Goal: Task Accomplishment & Management: Manage account settings

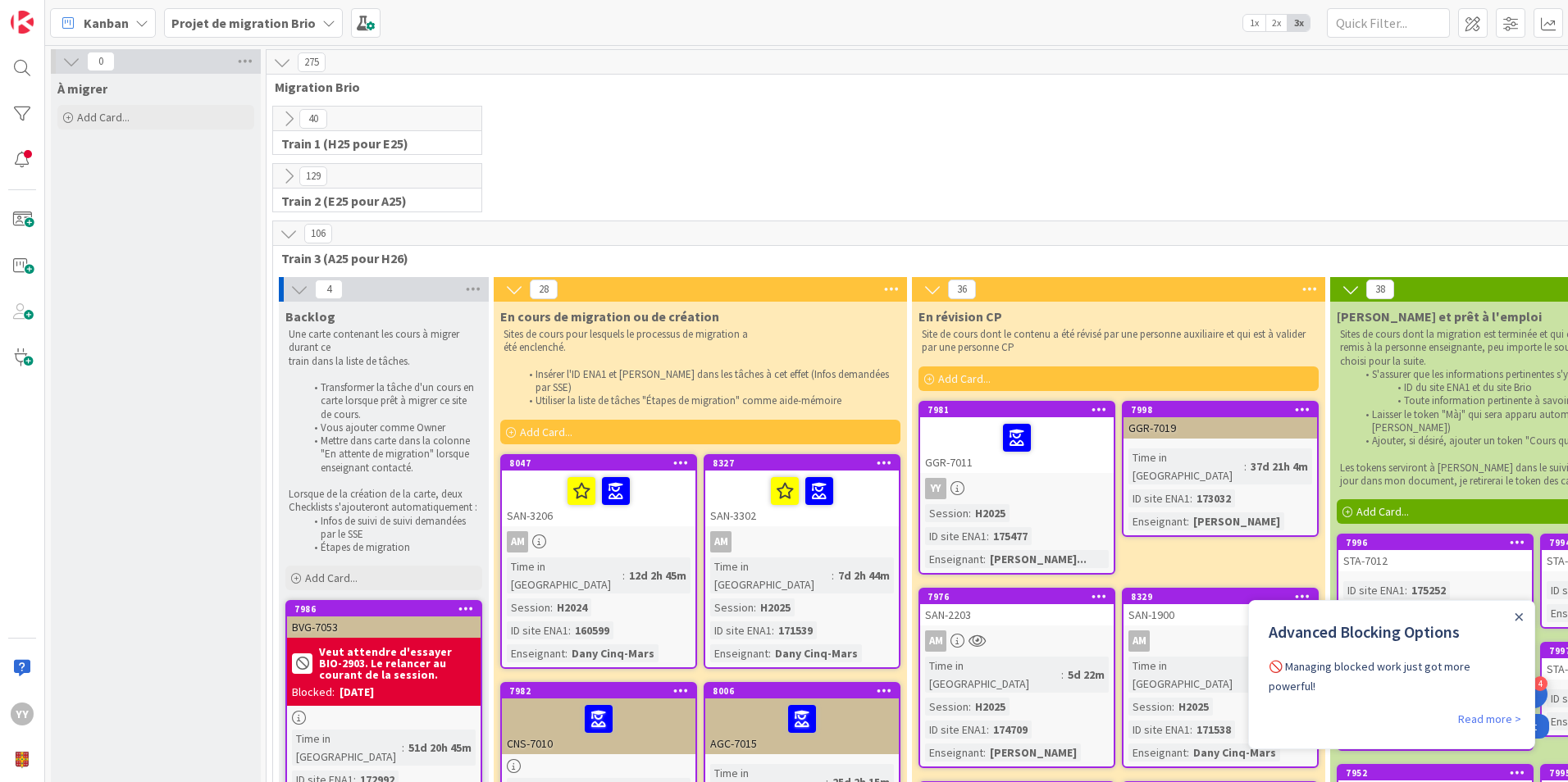
click at [1111, 179] on div "129 Train 2 (E25 pour A25)" at bounding box center [1012, 191] width 1483 height 58
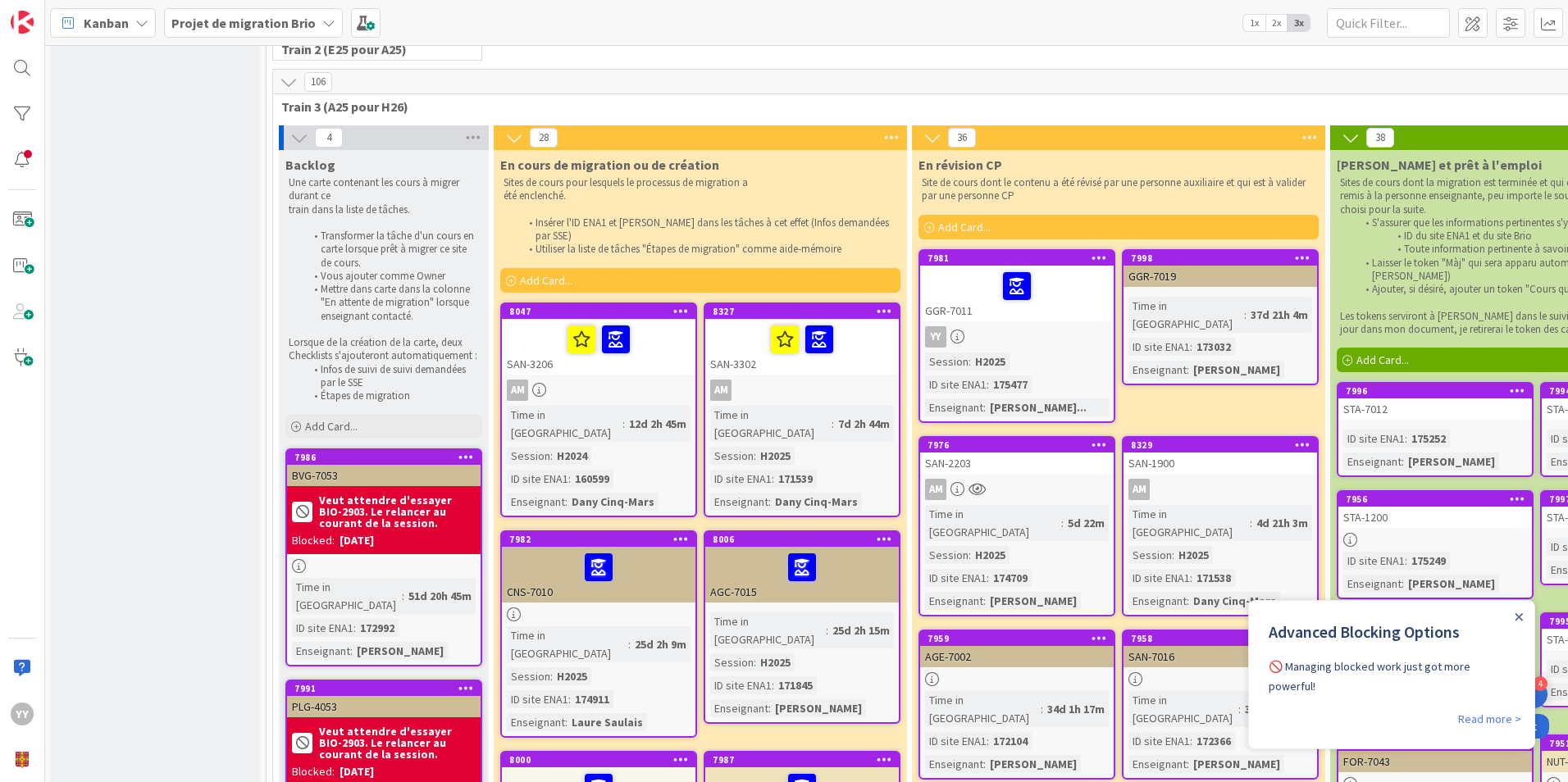
scroll to position [164, 0]
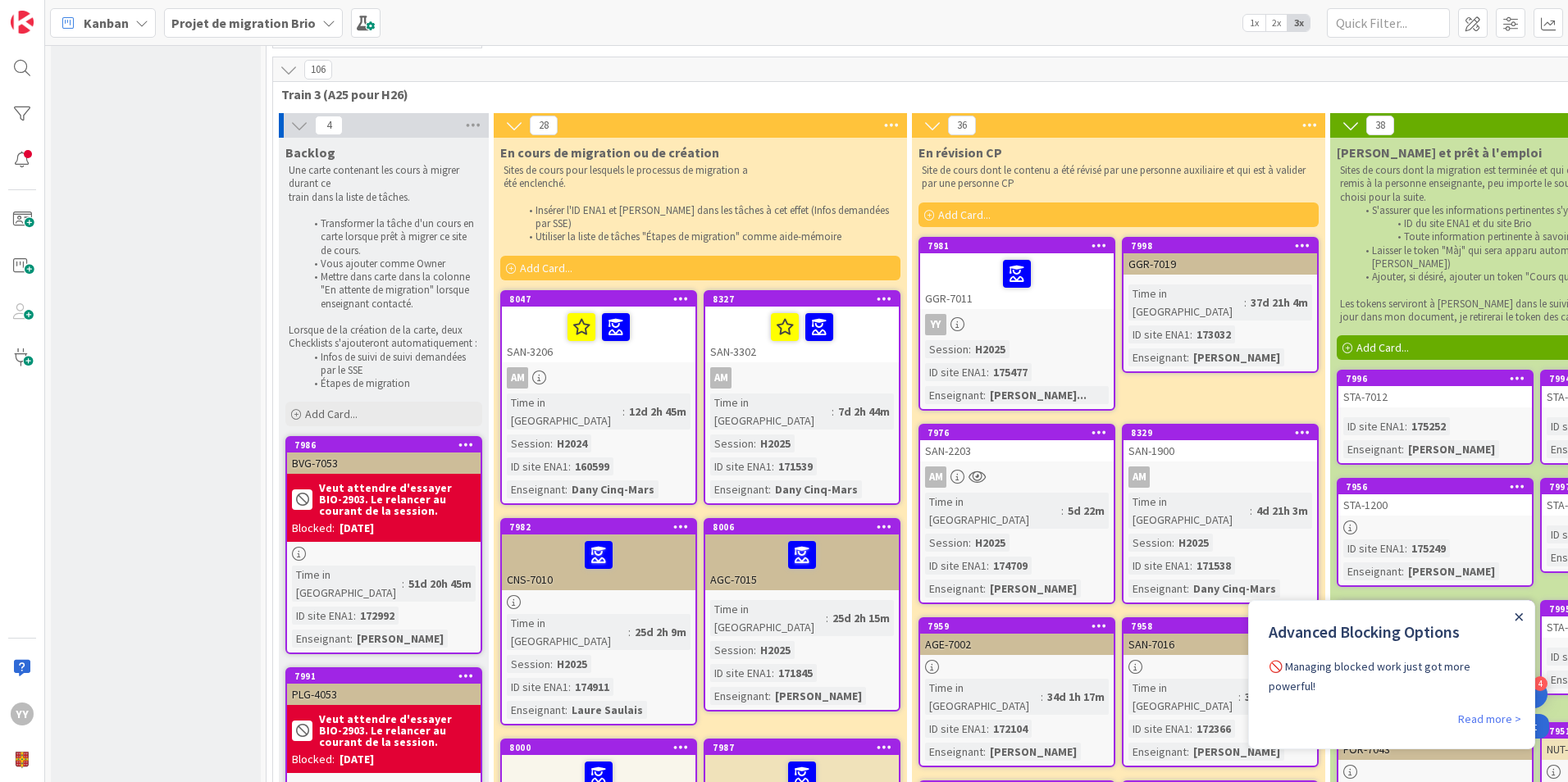
click at [1518, 614] on icon "Close Announcement" at bounding box center [1519, 617] width 9 height 9
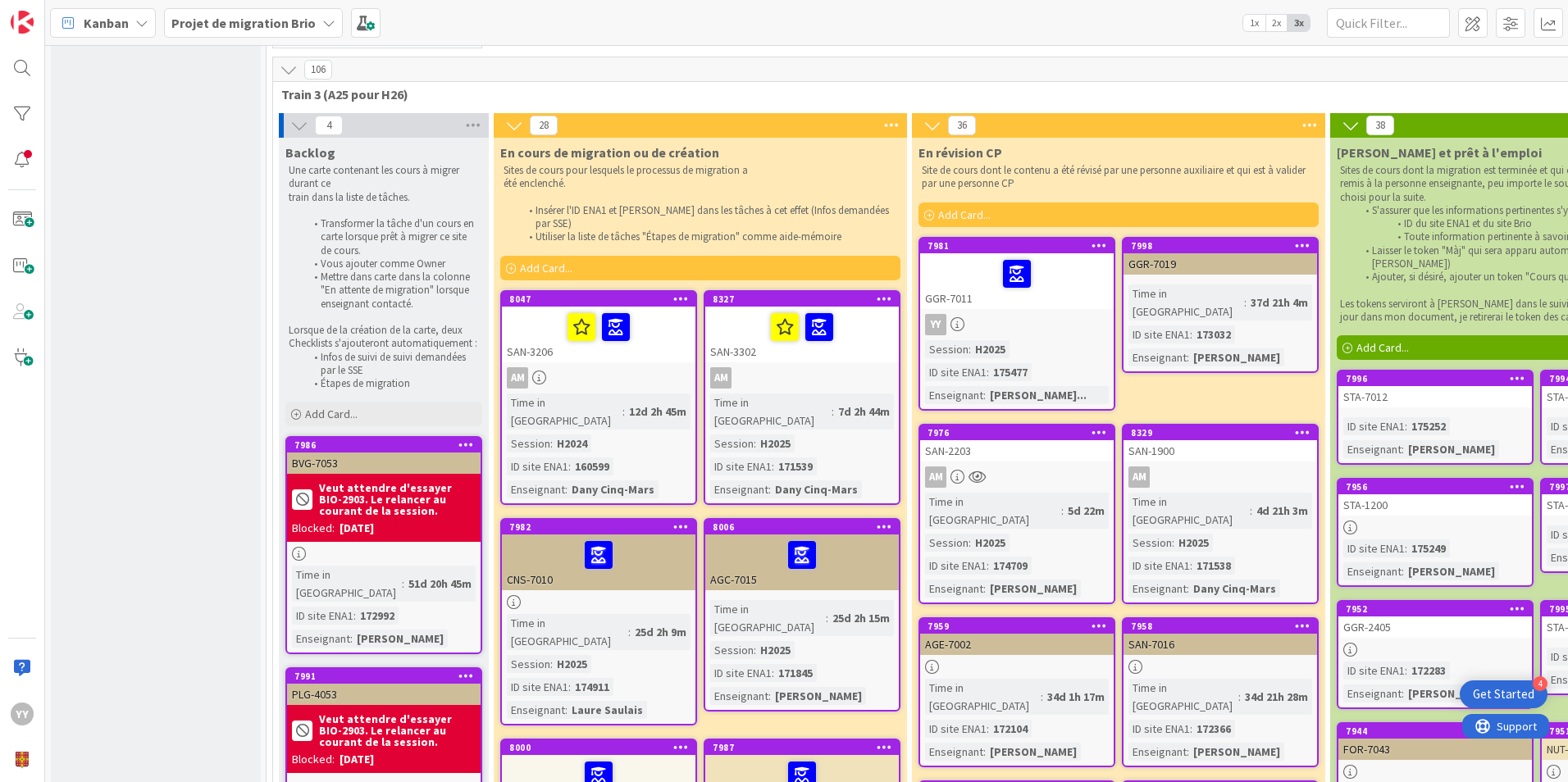
scroll to position [0, 0]
click at [1008, 318] on div "YY" at bounding box center [1017, 324] width 193 height 21
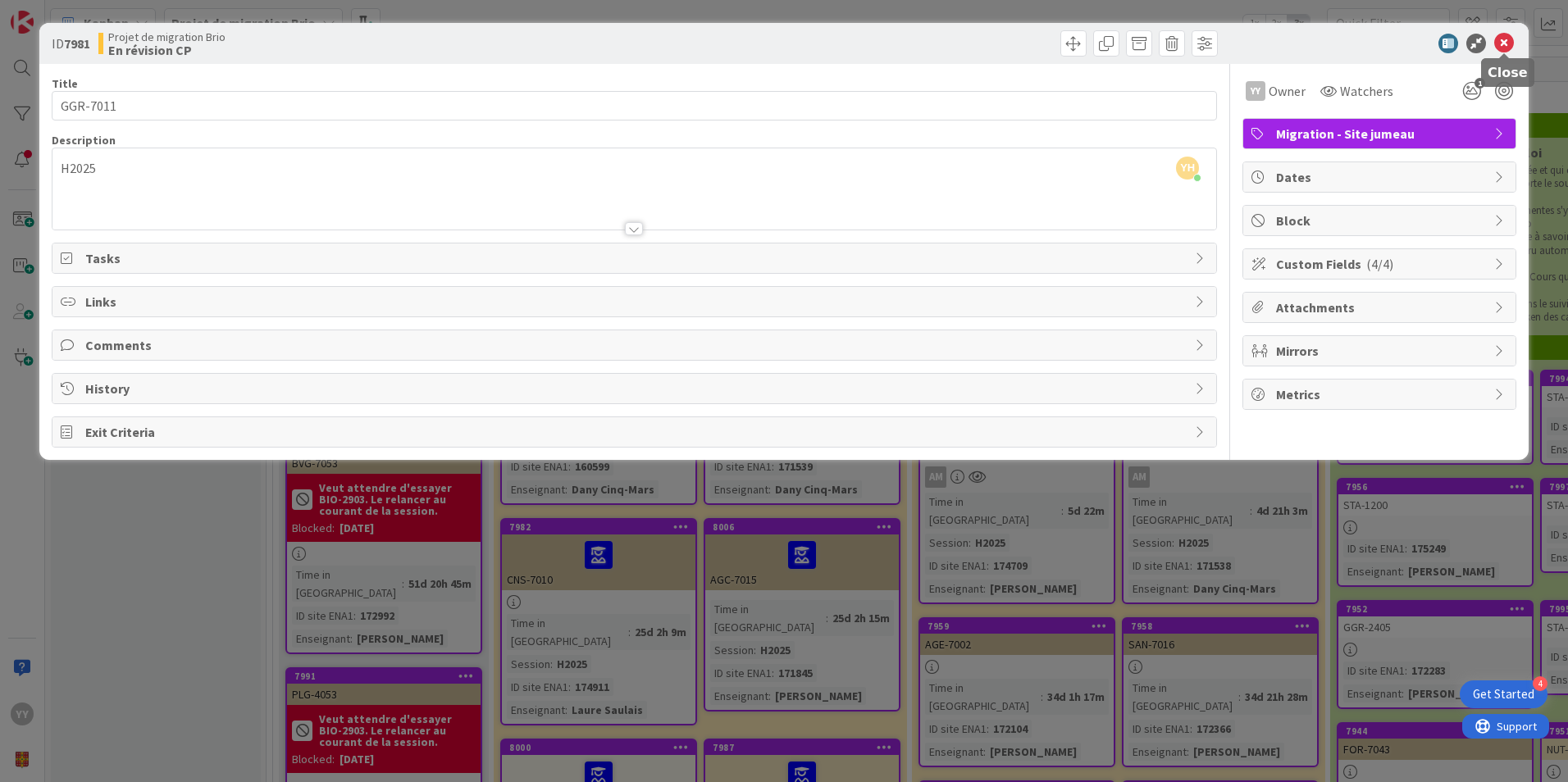
click at [1499, 42] on icon at bounding box center [1504, 43] width 20 height 20
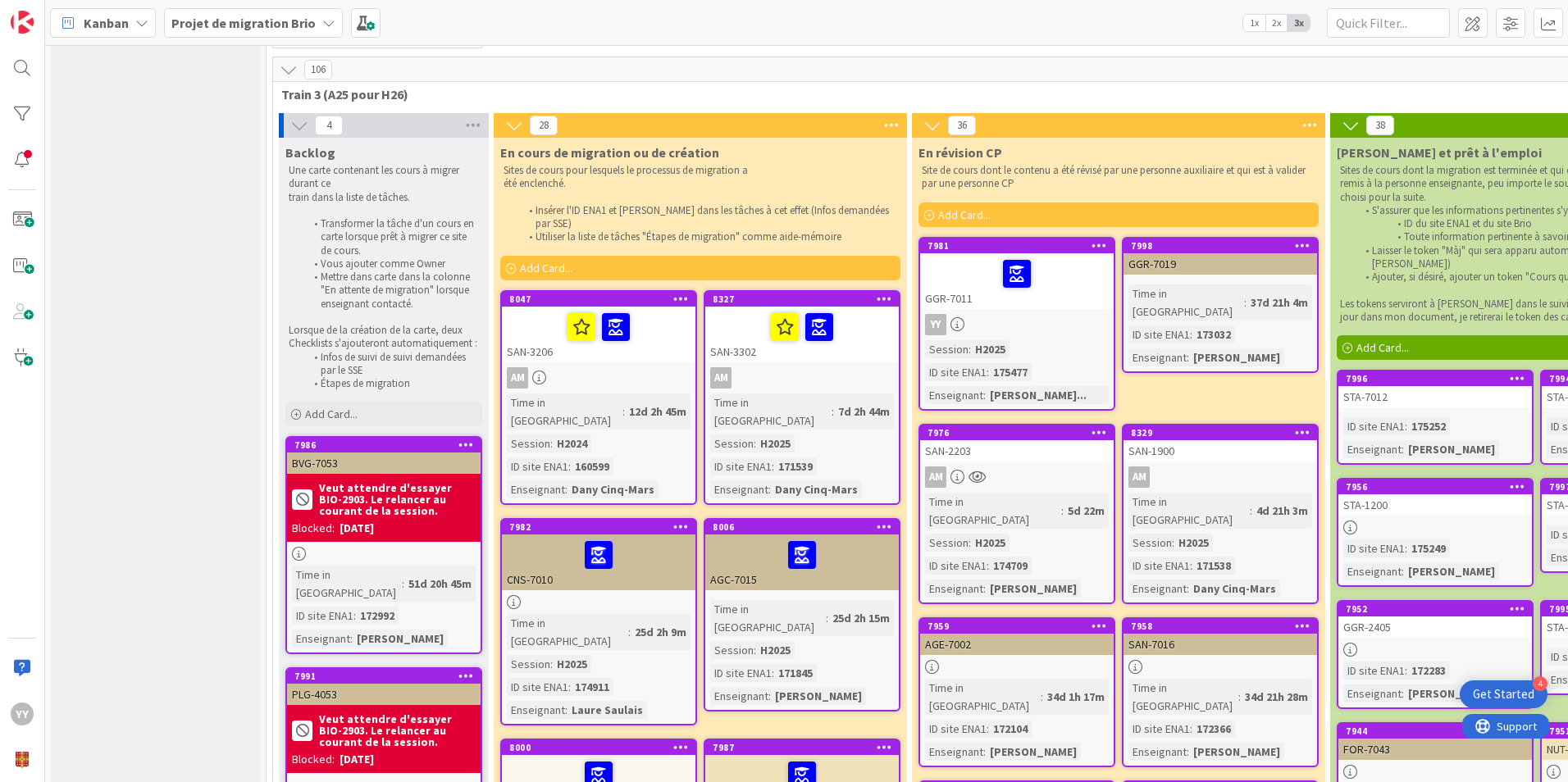
scroll to position [82, 0]
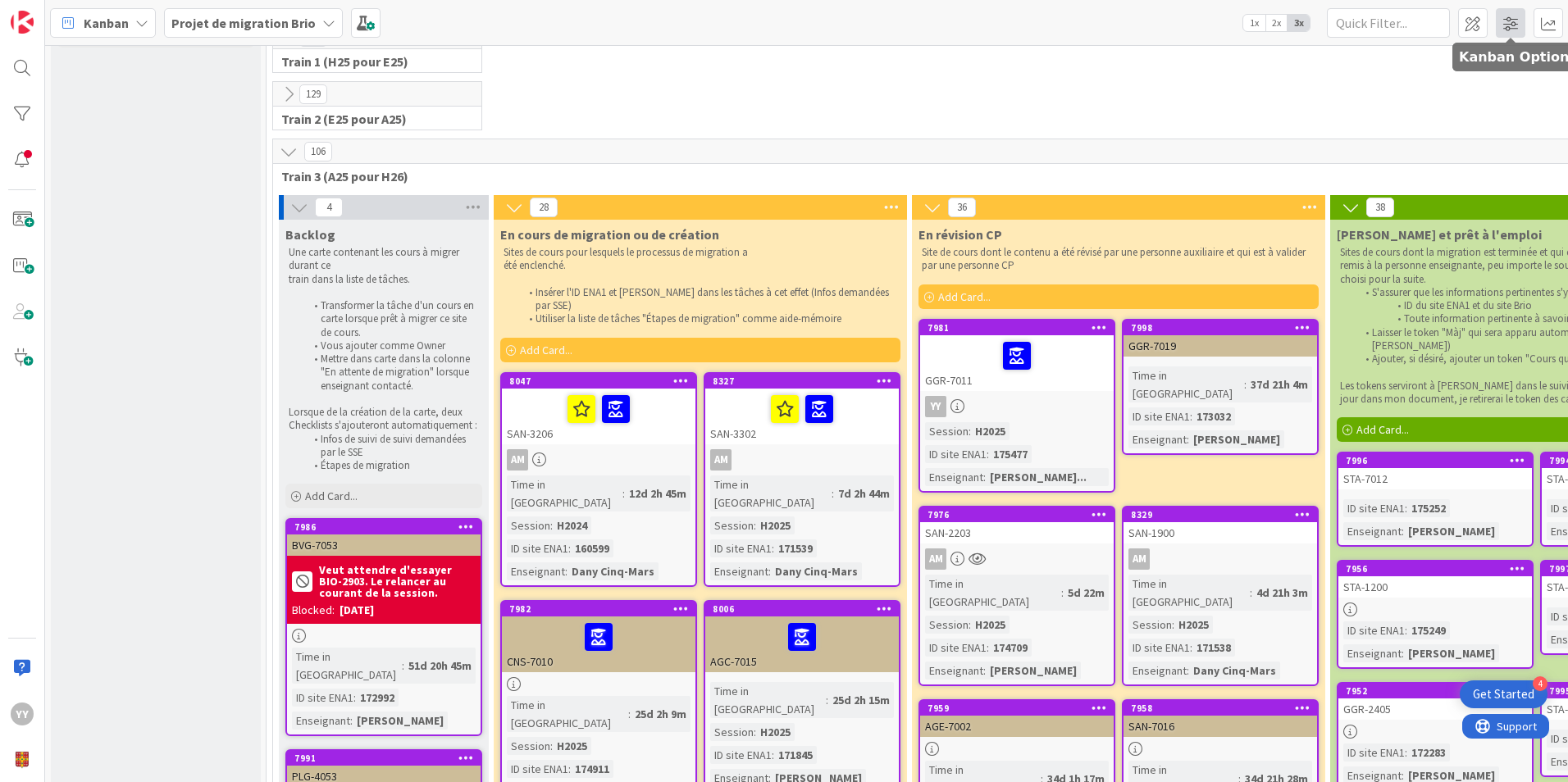
click at [1504, 25] on span at bounding box center [1510, 23] width 29 height 29
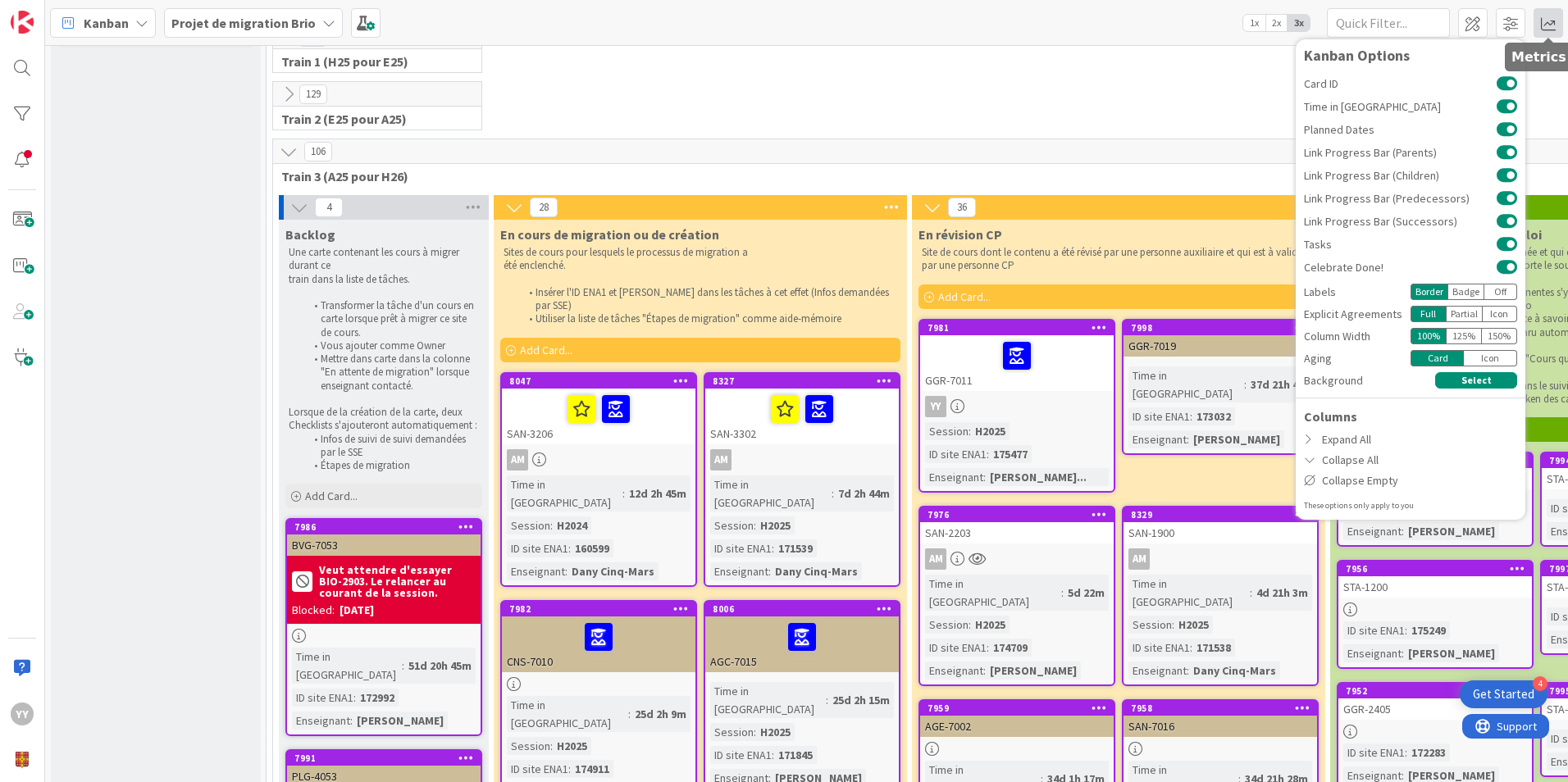
click at [1538, 22] on span at bounding box center [1548, 23] width 29 height 29
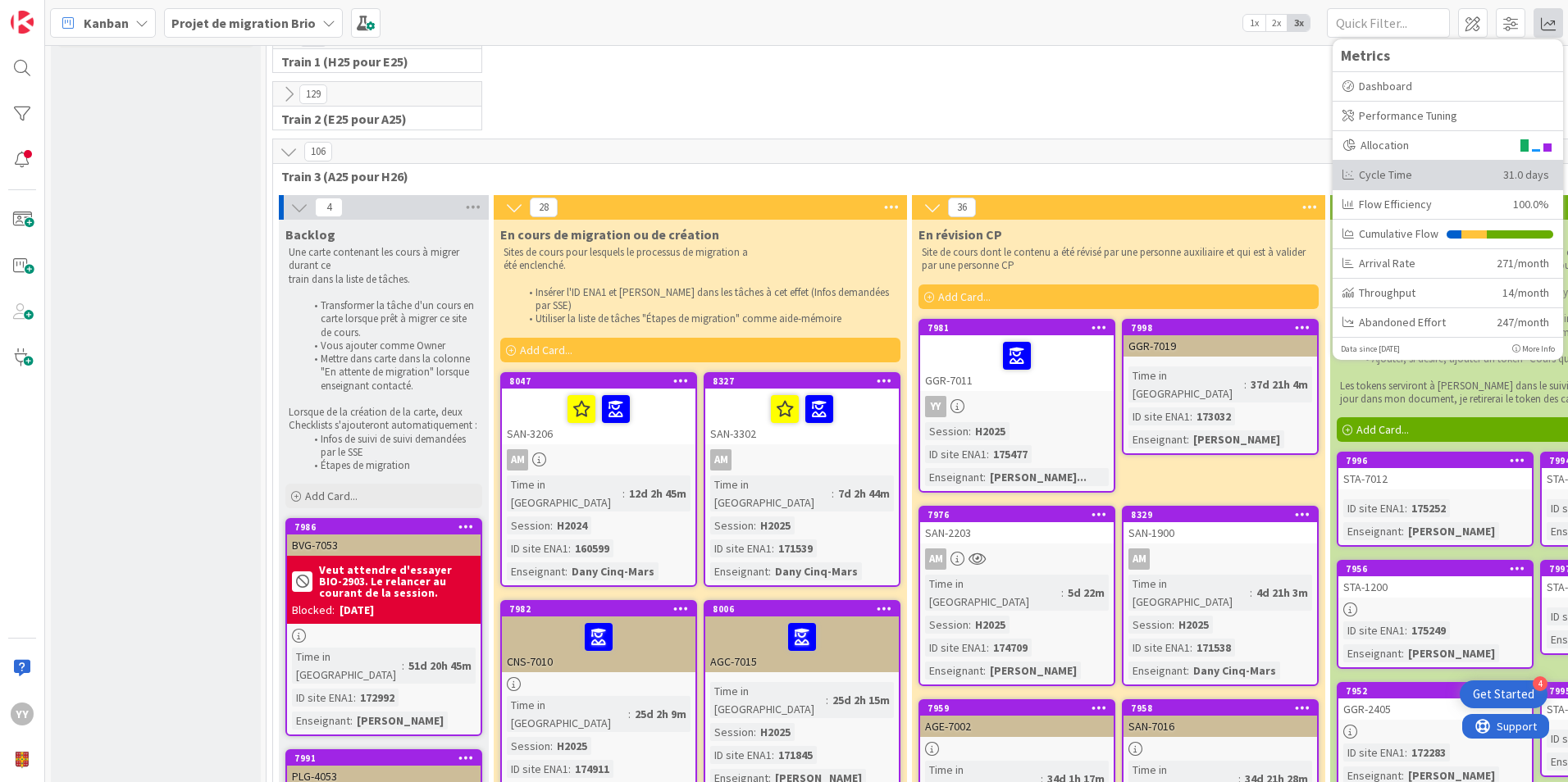
click at [1367, 173] on div "Cycle Time" at bounding box center [1416, 175] width 149 height 17
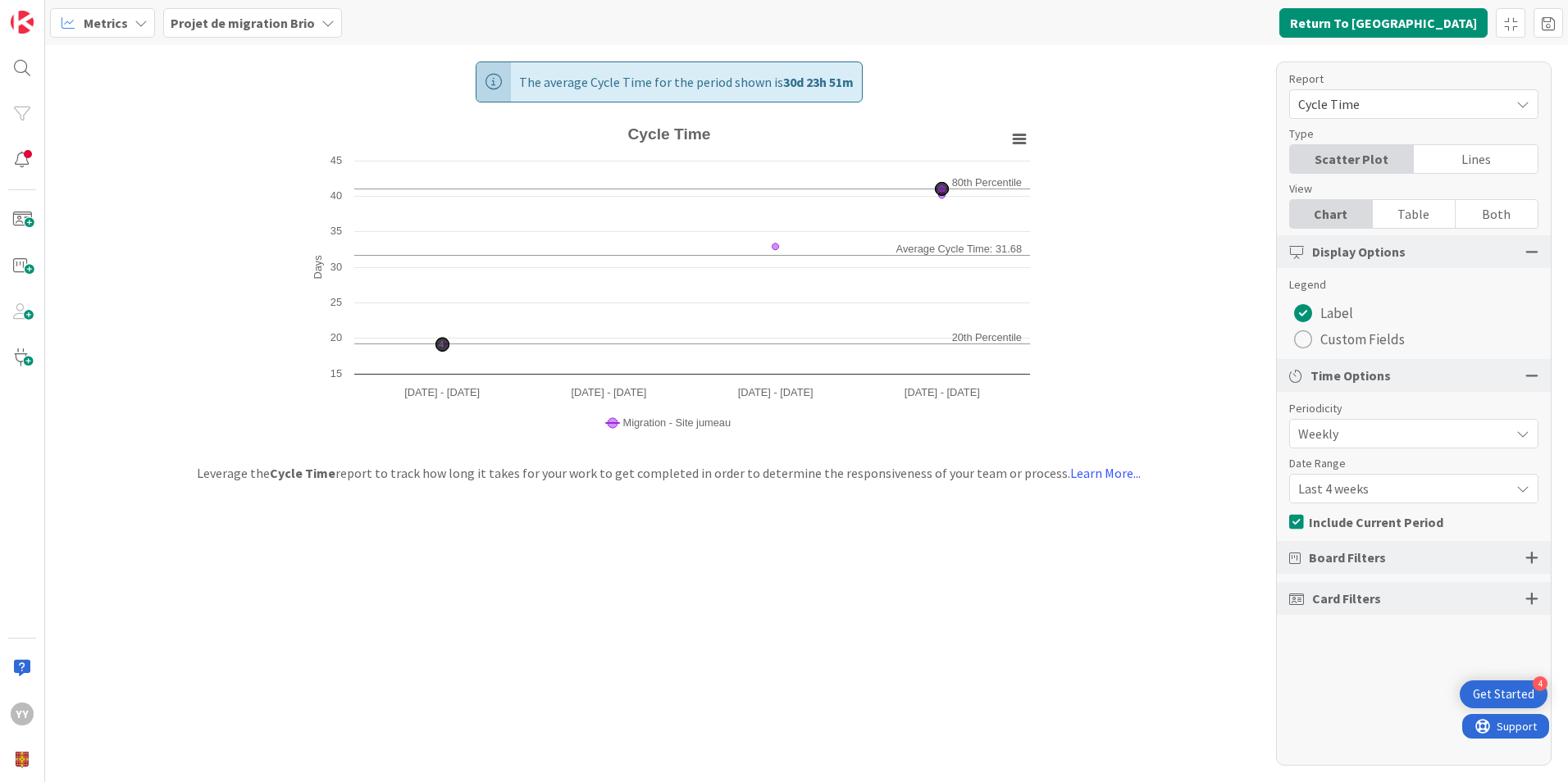
click at [93, 29] on span "Metrics" at bounding box center [105, 23] width 45 height 20
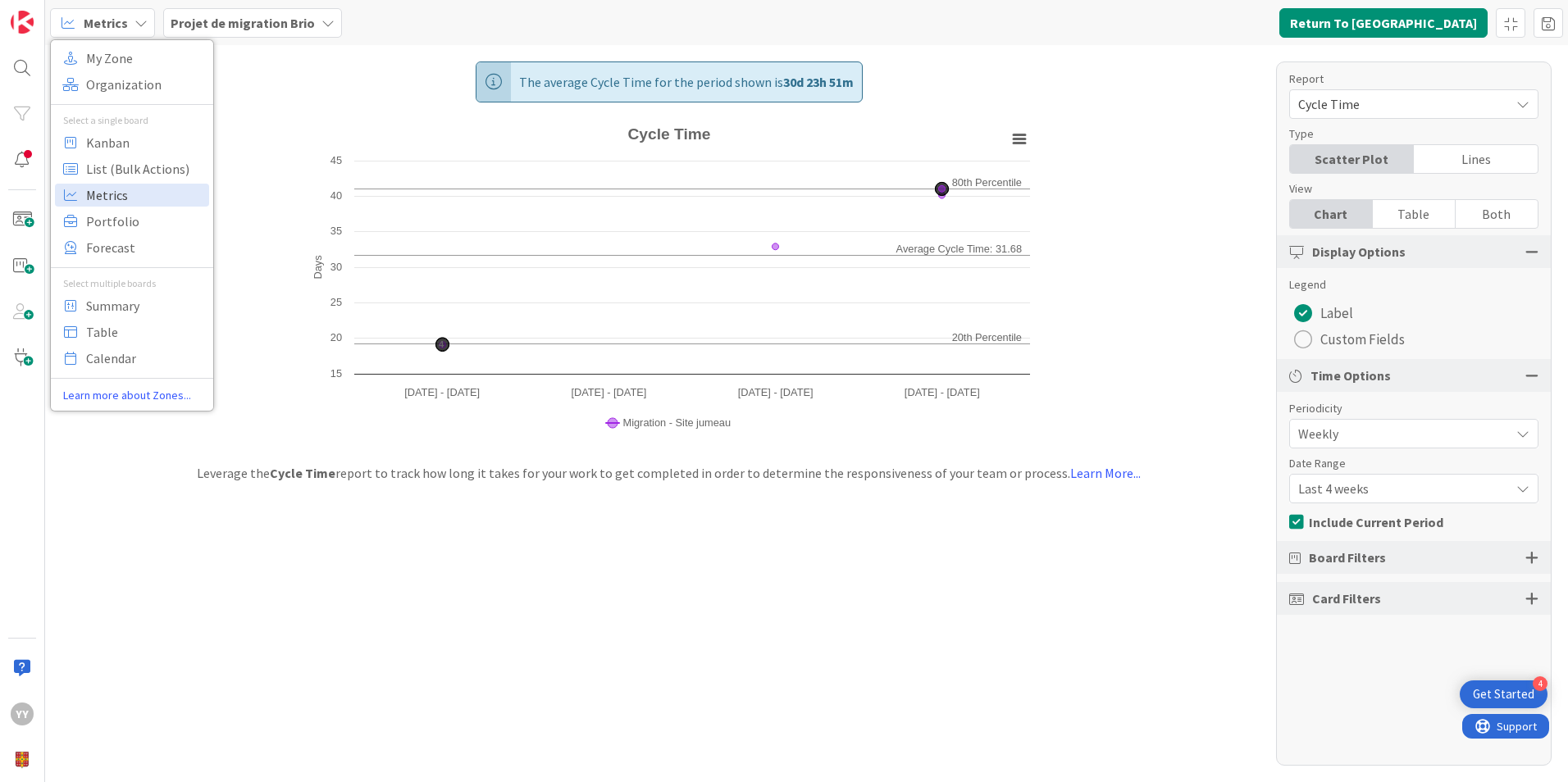
click at [110, 195] on span "Metrics" at bounding box center [145, 195] width 119 height 25
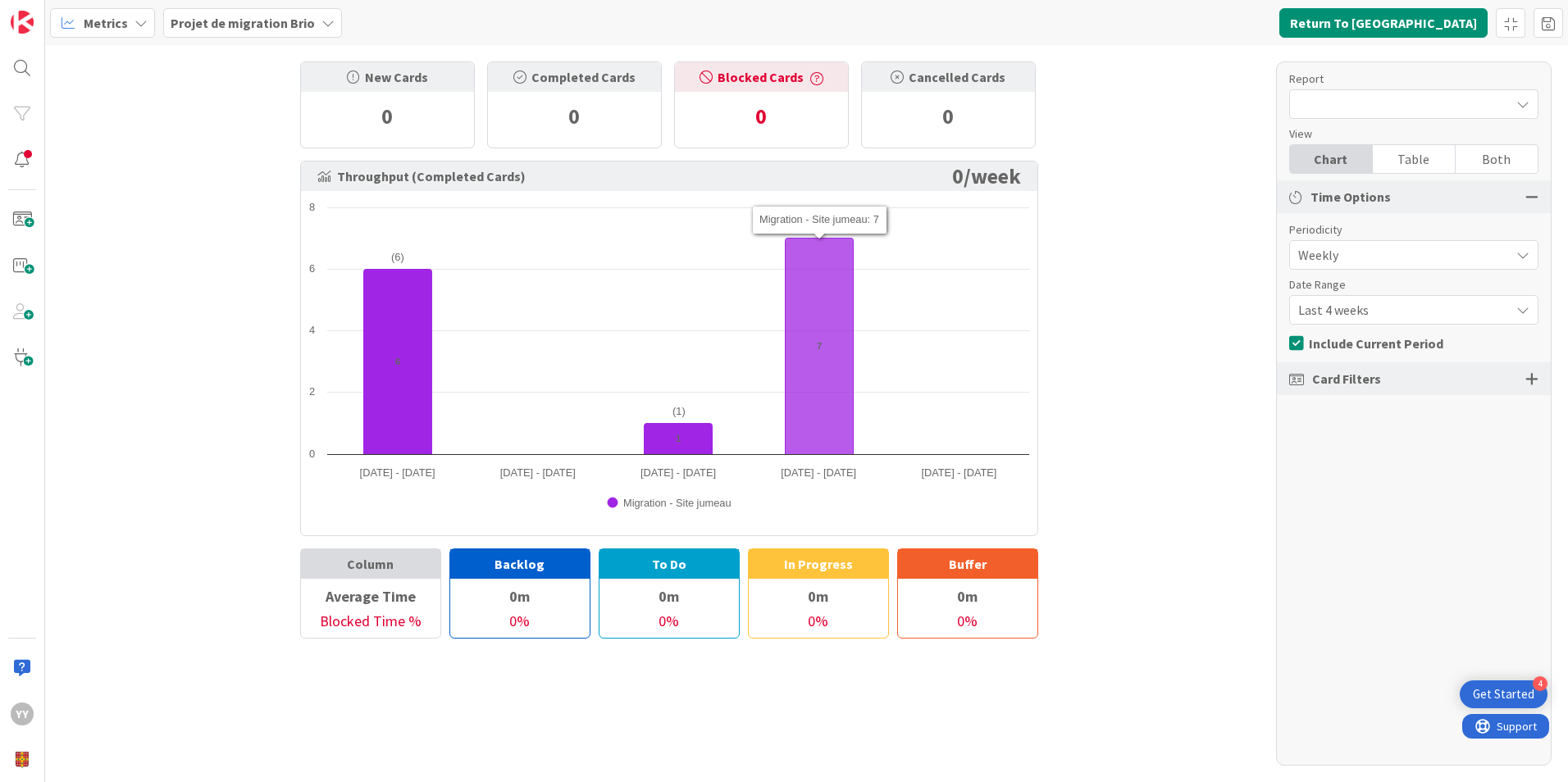
click at [806, 309] on icon at bounding box center [819, 347] width 68 height 216
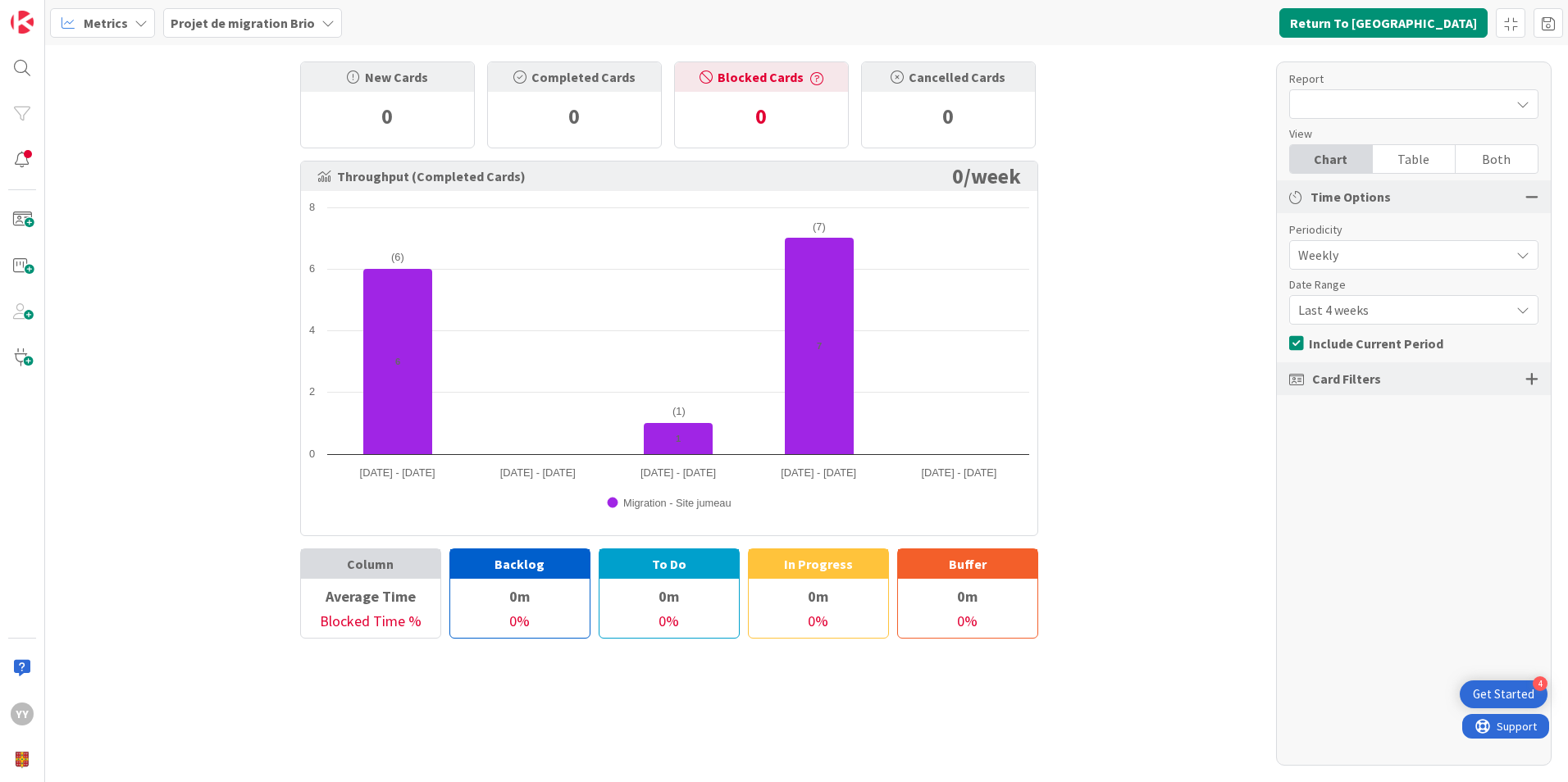
click at [1460, 373] on div "Card Filters" at bounding box center [1413, 378] width 274 height 33
click at [1530, 381] on div at bounding box center [1532, 379] width 13 height 15
click at [1418, 437] on div "All (10/10)" at bounding box center [1413, 437] width 247 height 29
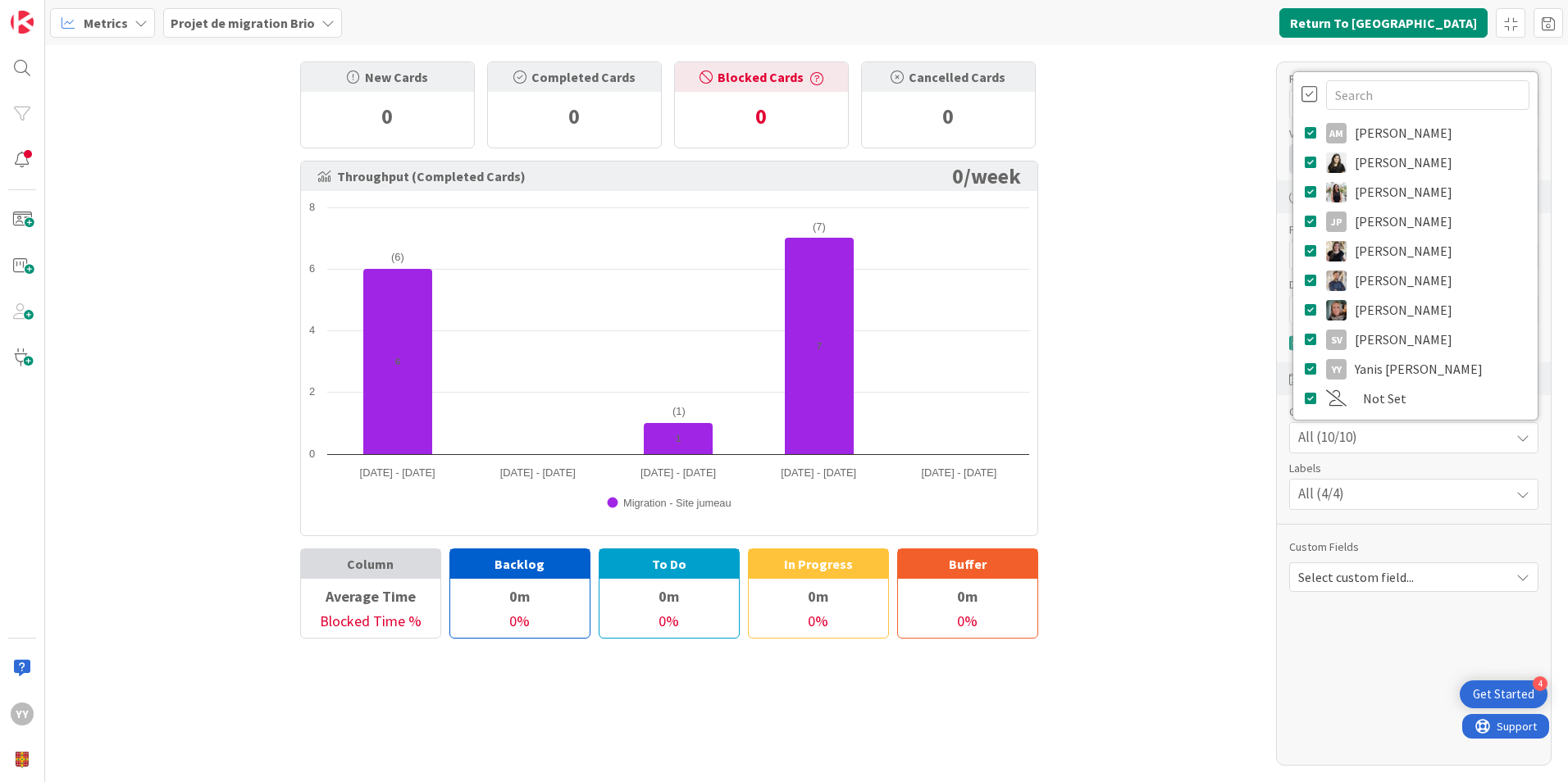
click at [1330, 442] on span "All (10/10)" at bounding box center [1328, 438] width 59 height 21
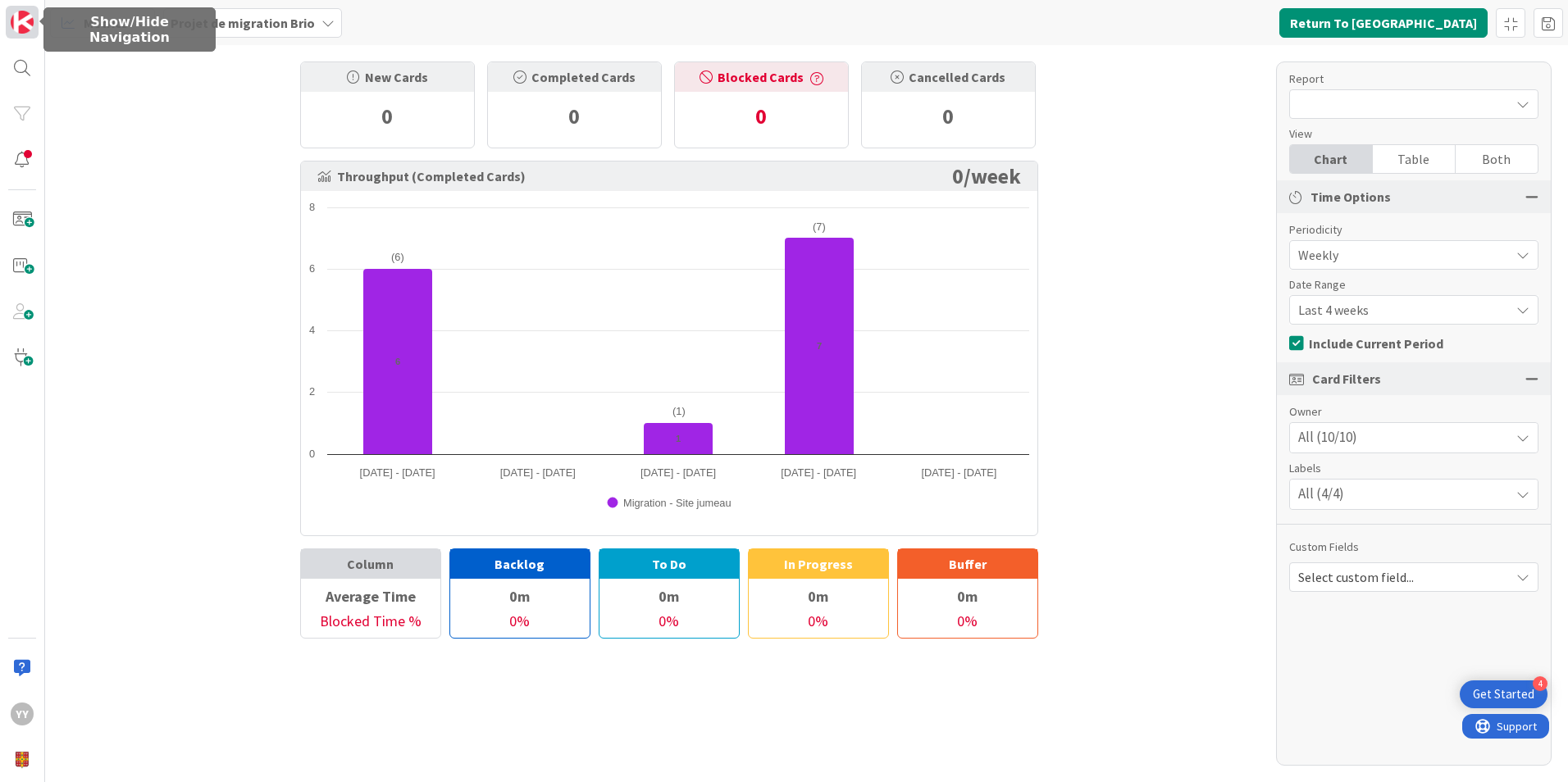
click at [31, 16] on img at bounding box center [22, 22] width 23 height 23
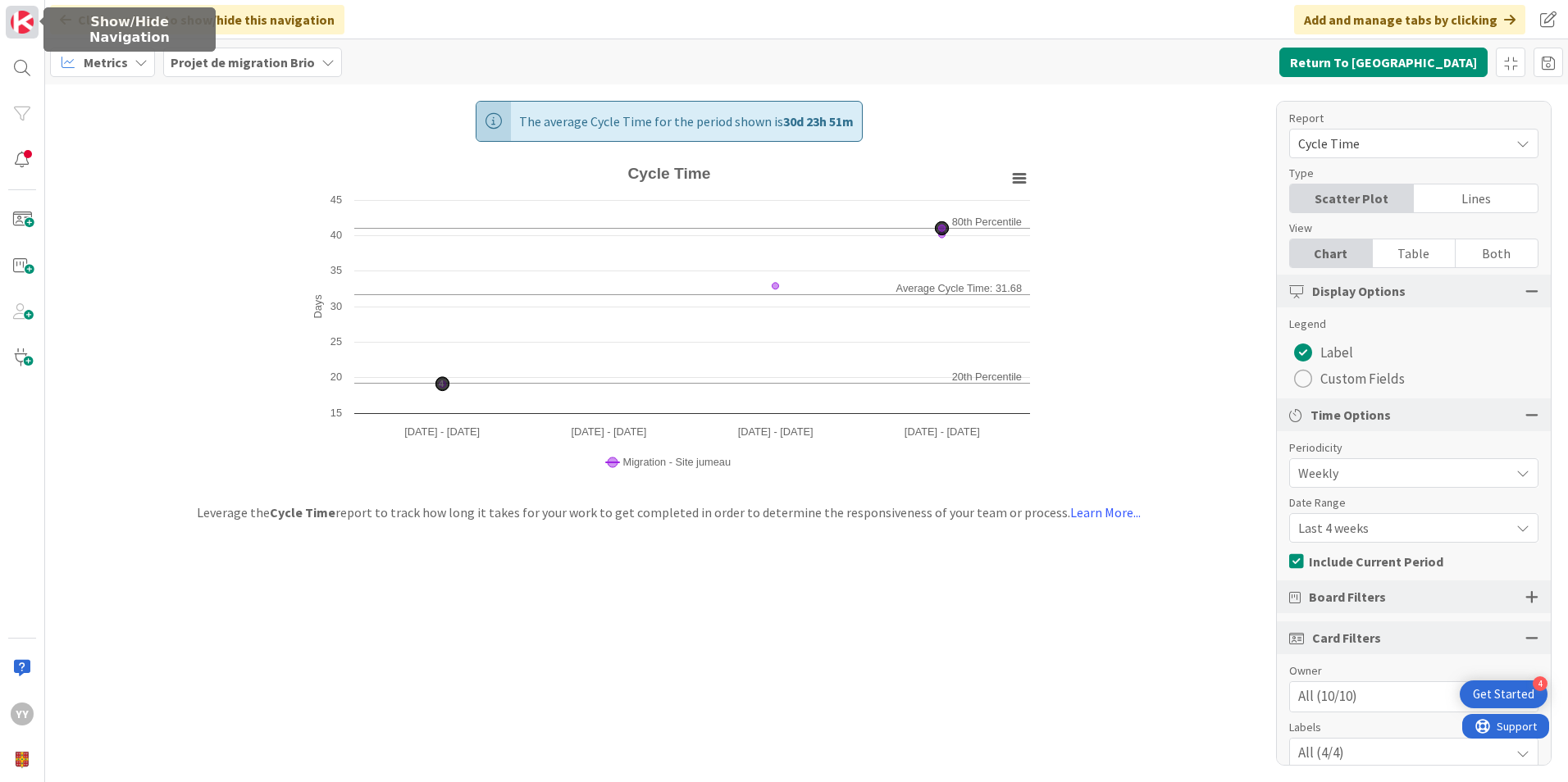
click at [30, 28] on img at bounding box center [22, 22] width 23 height 23
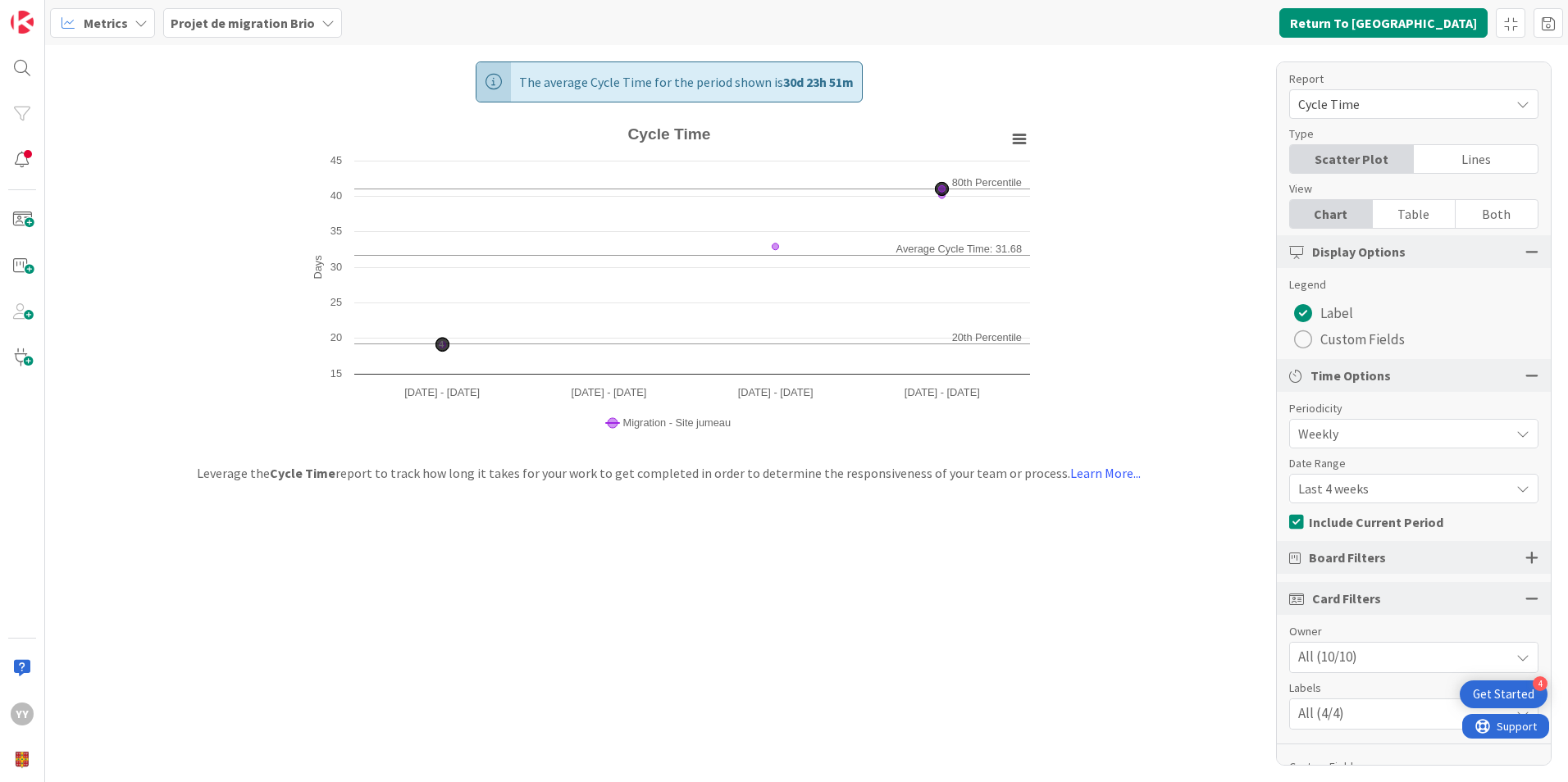
click at [102, 15] on span "Metrics" at bounding box center [105, 23] width 45 height 20
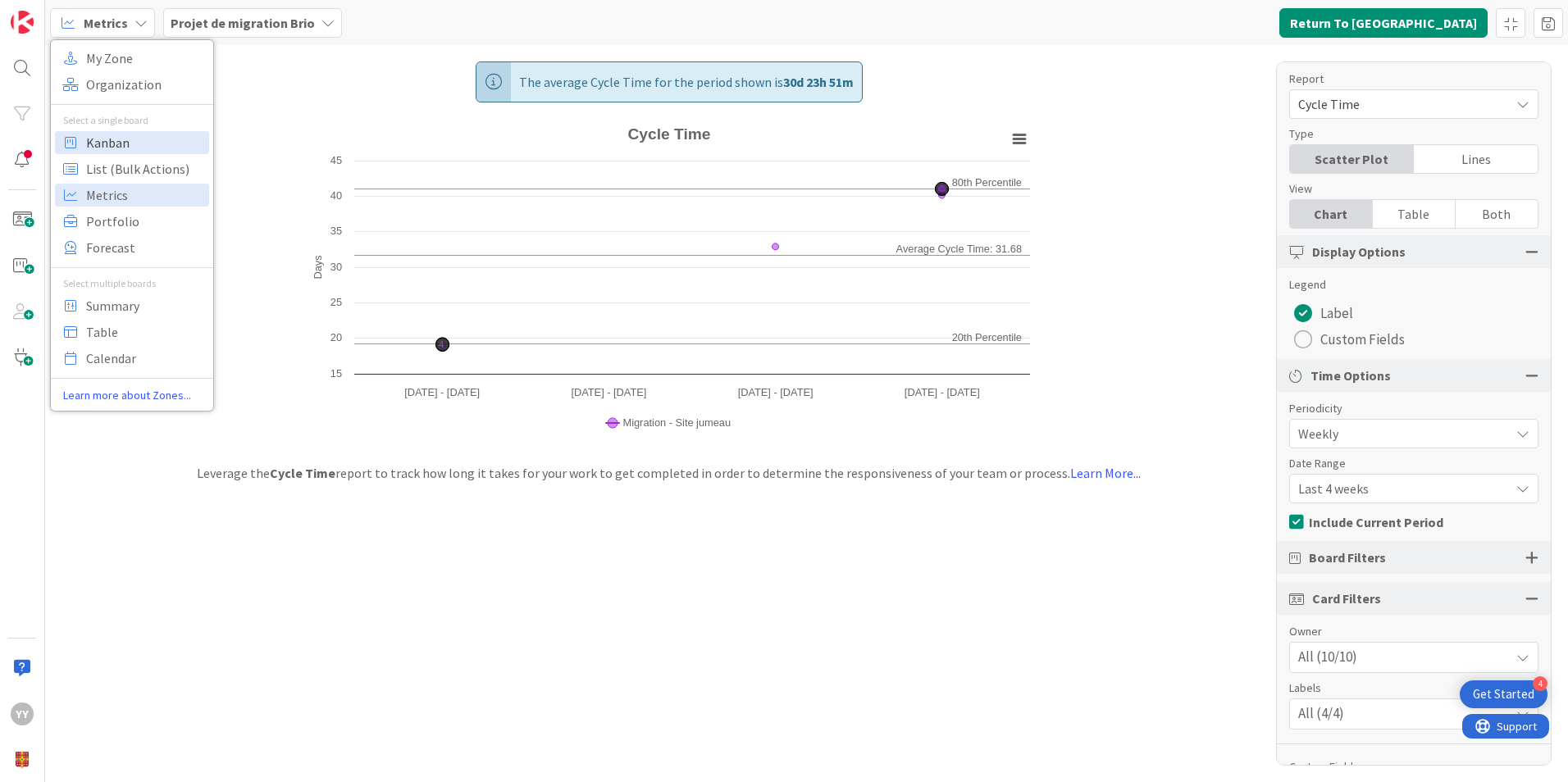
click at [100, 145] on span "Kanban" at bounding box center [145, 143] width 119 height 25
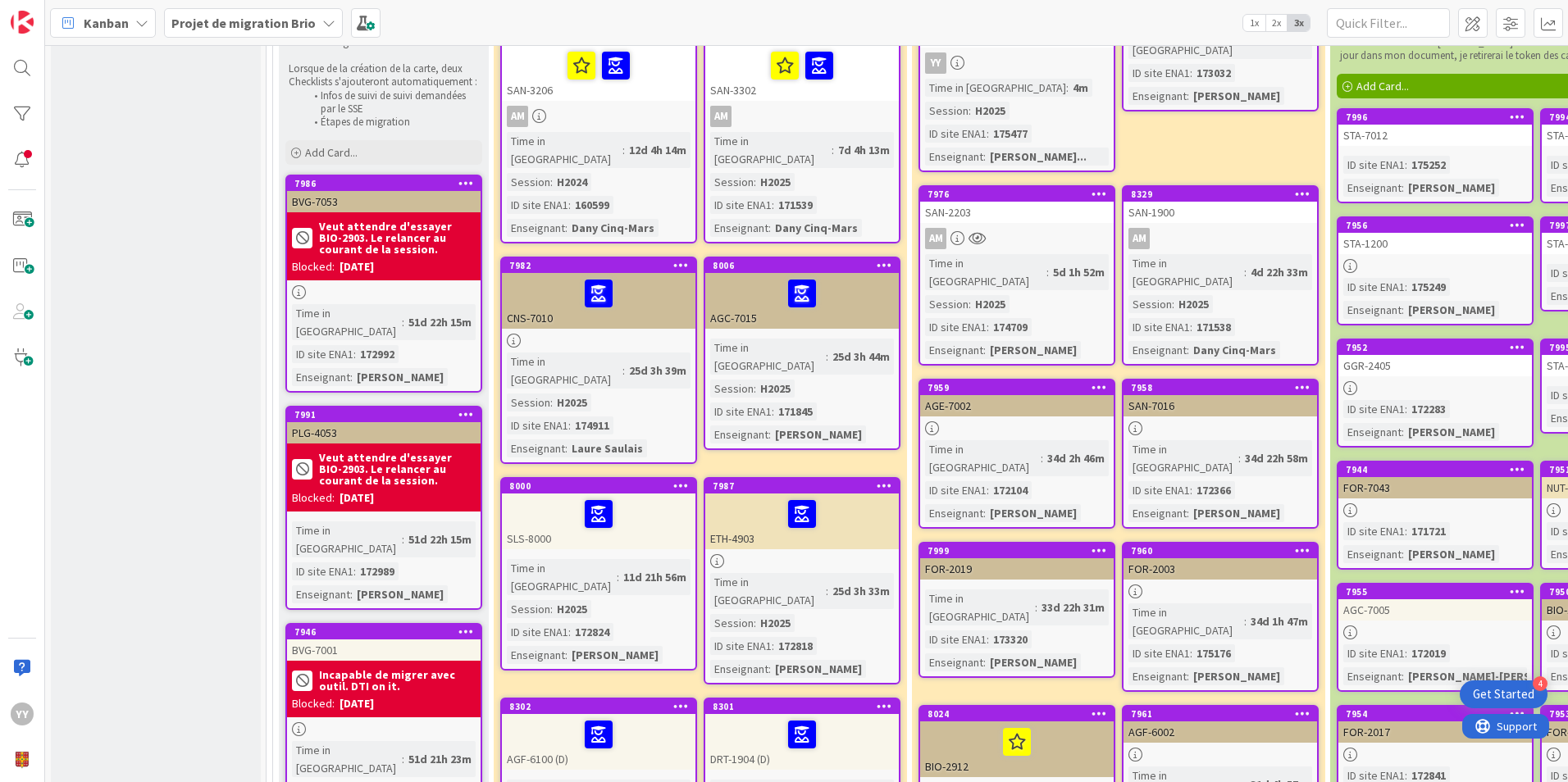
scroll to position [328, 0]
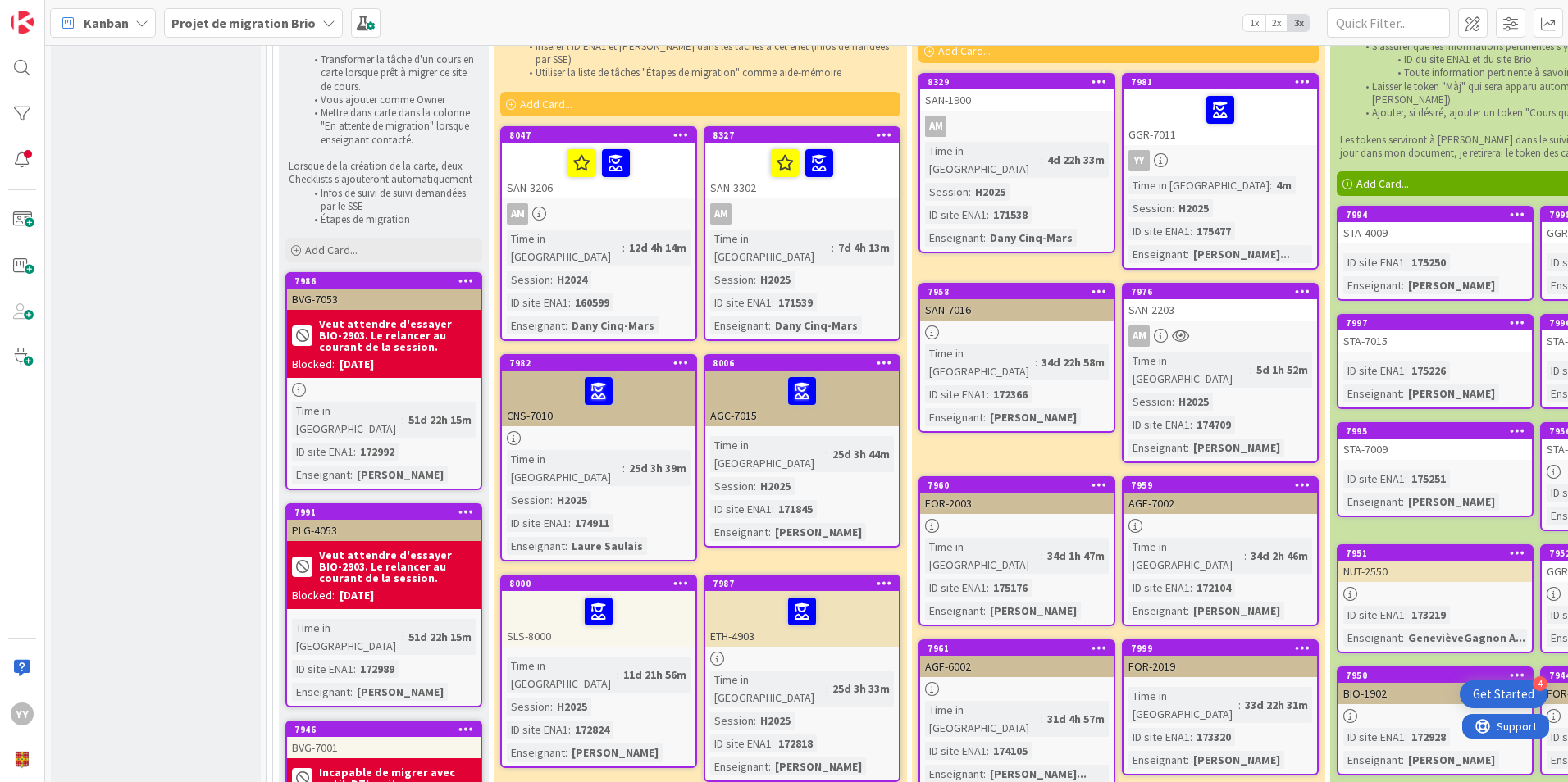
click at [730, 374] on div at bounding box center [802, 391] width 184 height 34
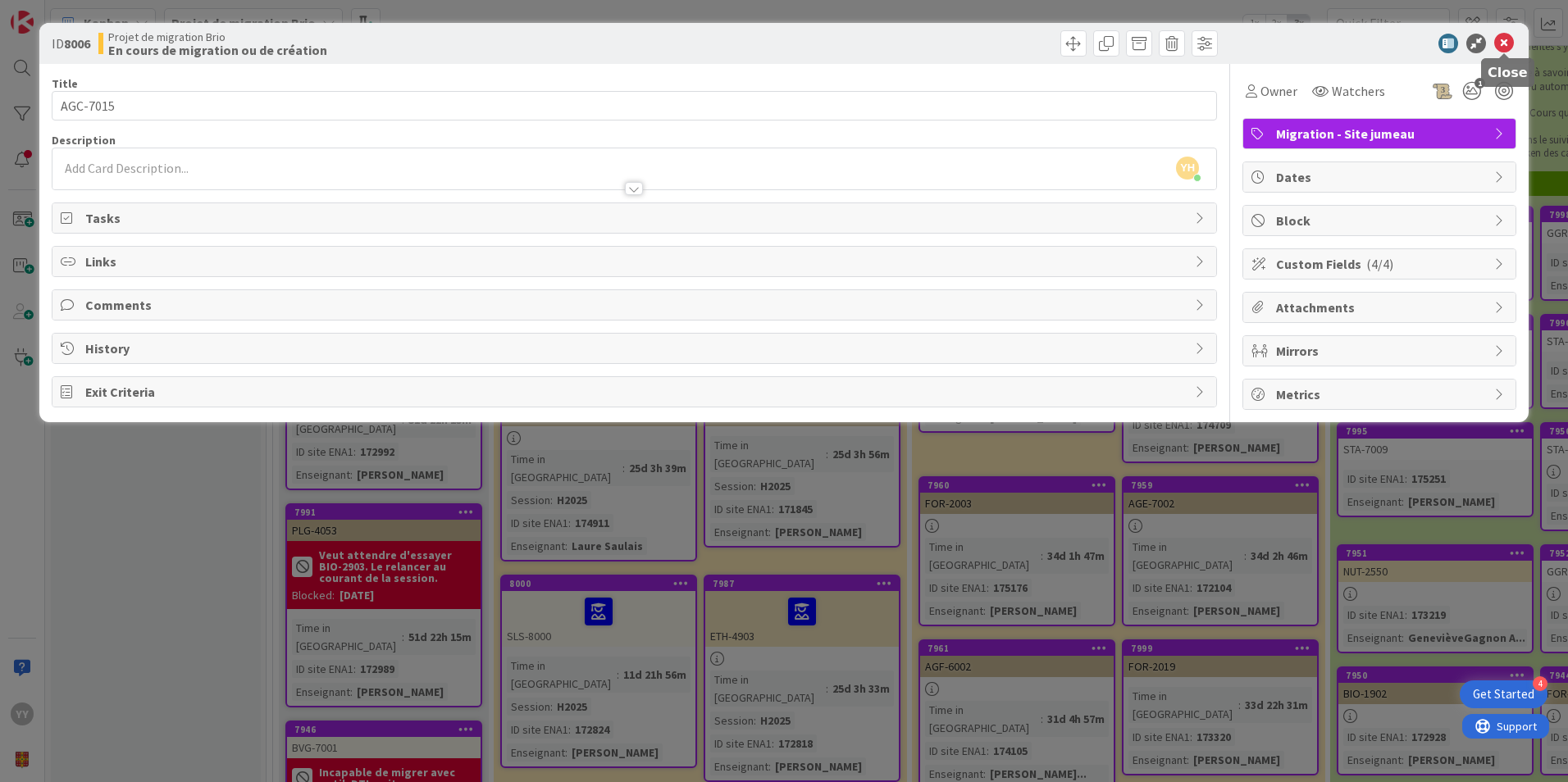
click at [1501, 46] on icon at bounding box center [1504, 43] width 20 height 20
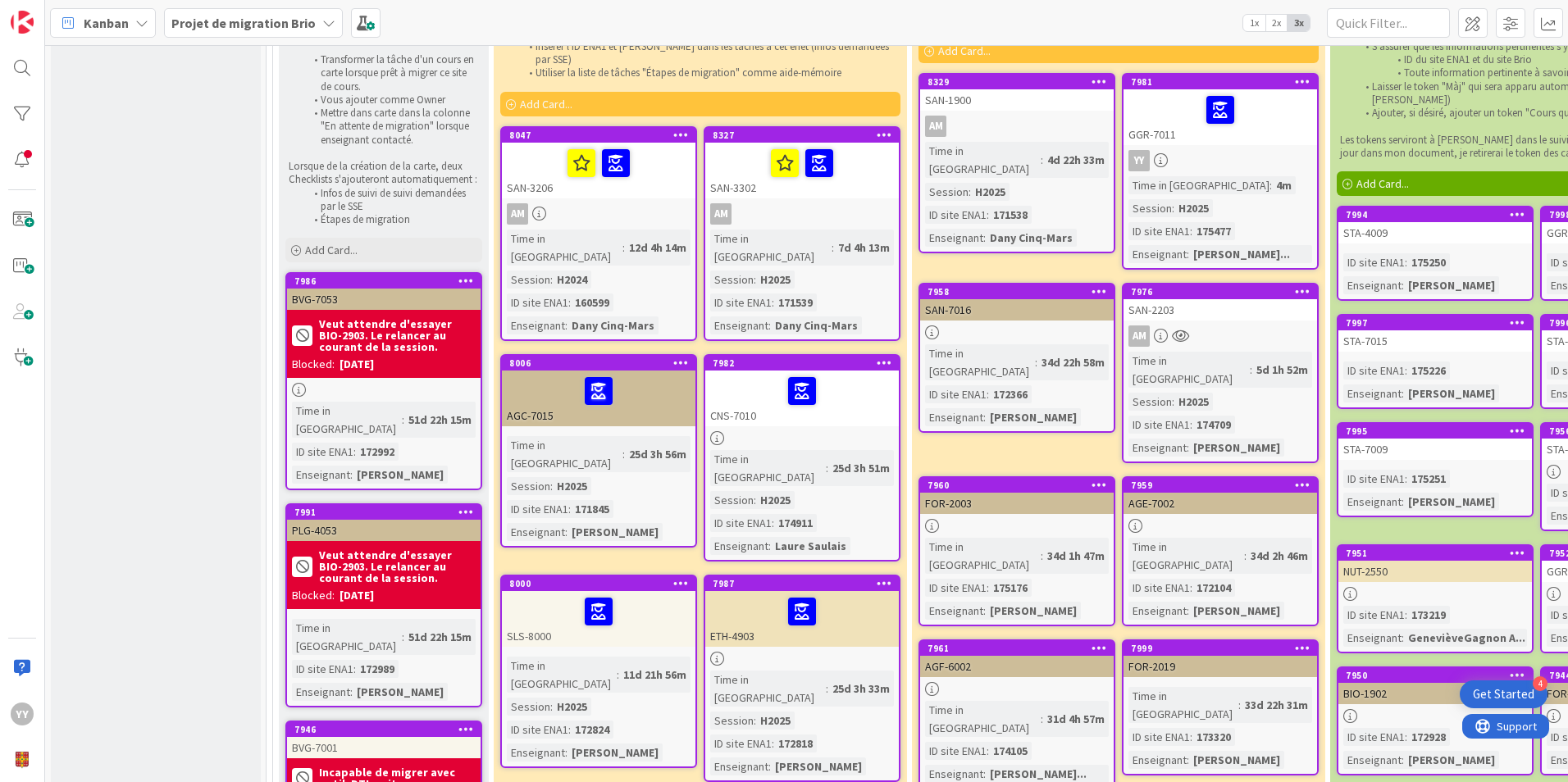
click at [610, 397] on link "8006 AGC-7015 Time in Column : 25d 3h 56m Session : H2025 ID site ENA1 : 171845…" at bounding box center [599, 451] width 197 height 193
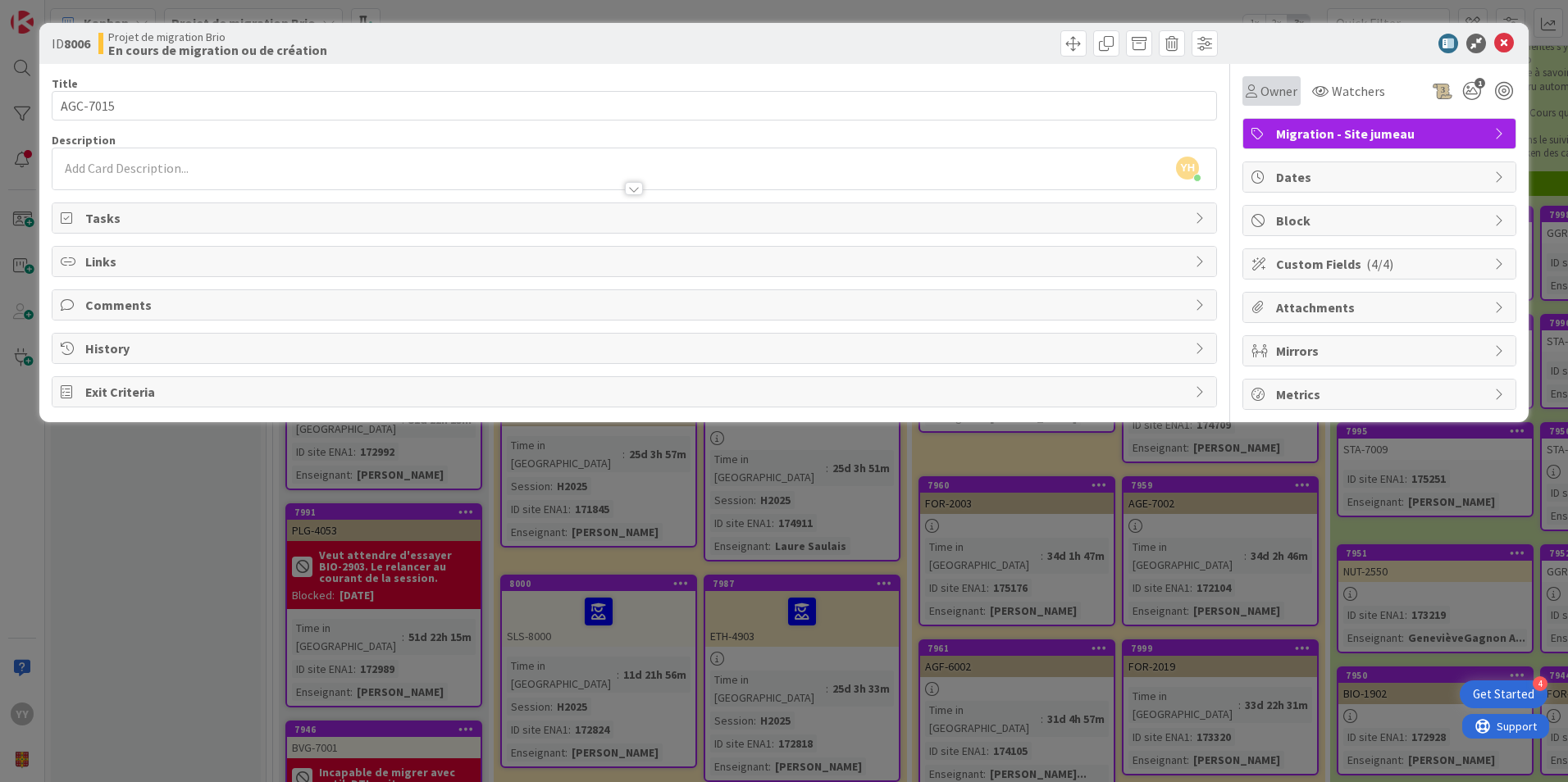
click at [1268, 89] on span "Owner" at bounding box center [1279, 91] width 37 height 20
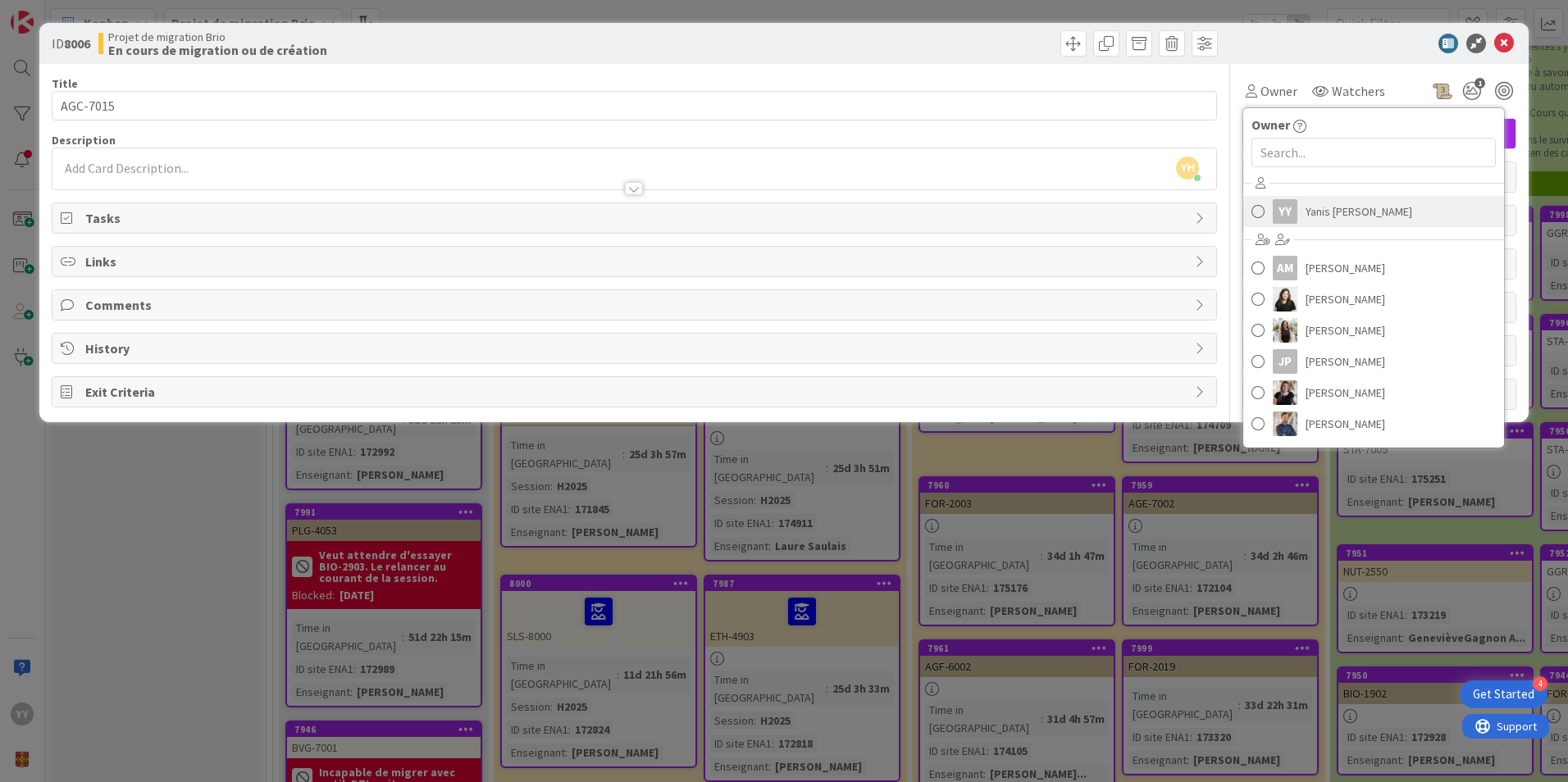
click at [1291, 209] on div "YY" at bounding box center [1285, 211] width 25 height 25
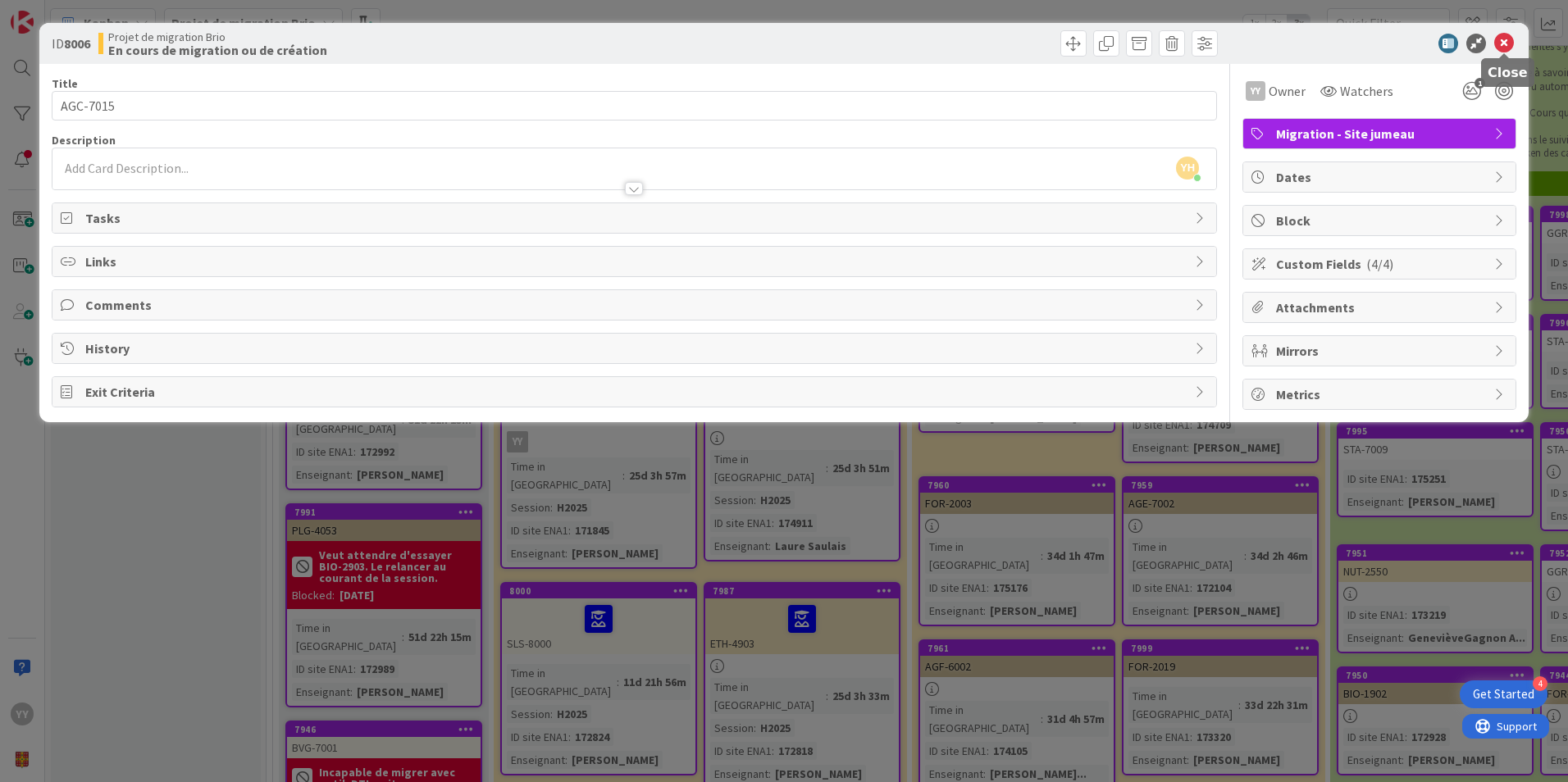
click at [1502, 37] on icon at bounding box center [1504, 43] width 20 height 20
